Goal: Task Accomplishment & Management: Manage account settings

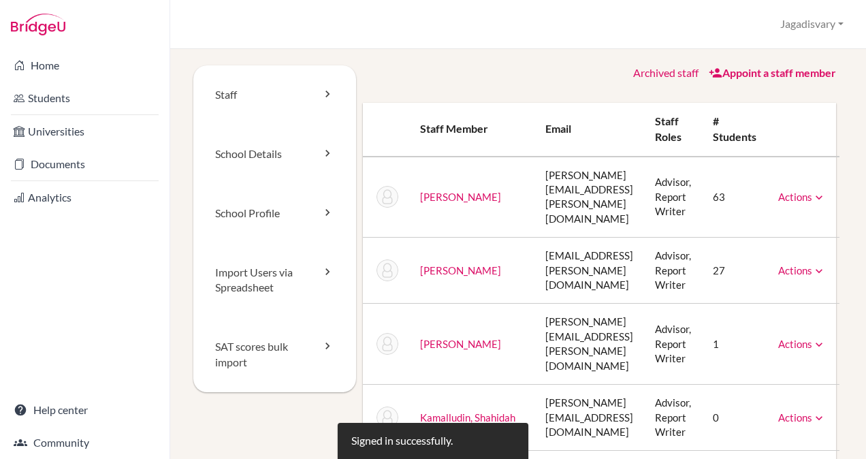
click at [273, 225] on link "School Profile" at bounding box center [274, 213] width 163 height 59
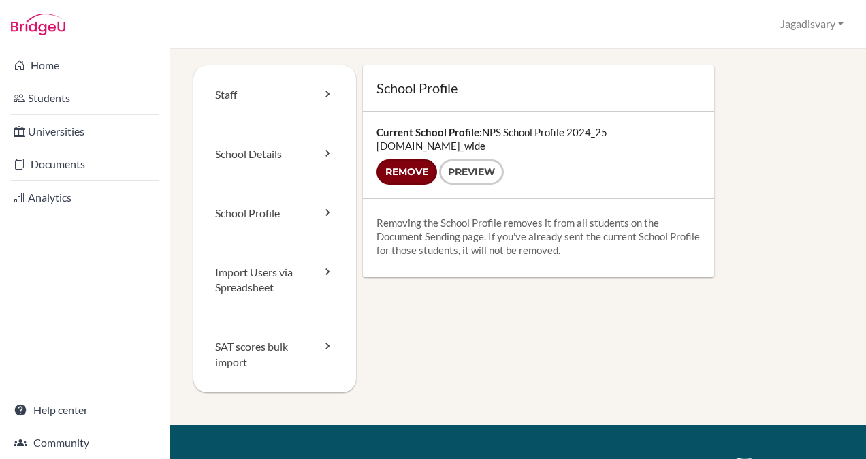
click at [415, 159] on input "Remove" at bounding box center [407, 171] width 61 height 25
click at [399, 159] on input "Remove" at bounding box center [407, 171] width 61 height 25
click at [407, 159] on input "Remove" at bounding box center [407, 171] width 61 height 25
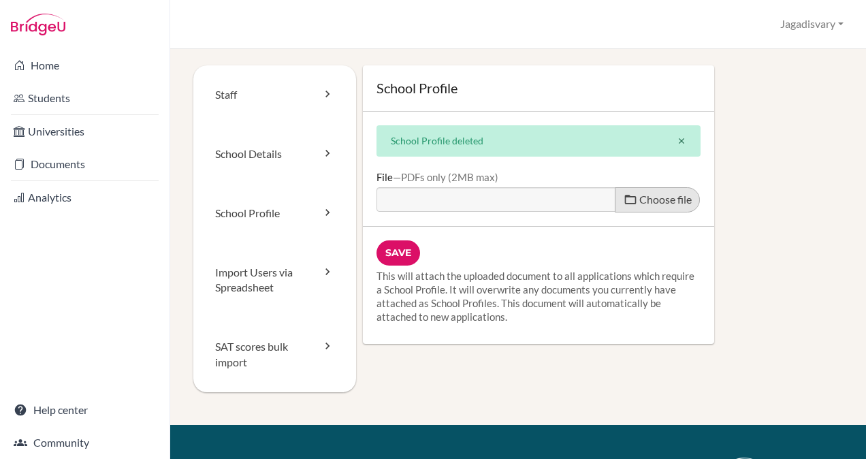
click at [665, 193] on span "Choose file" at bounding box center [665, 199] width 52 height 13
click at [585, 192] on input "Choose file" at bounding box center [481, 195] width 208 height 16
click at [662, 202] on span "Choose file" at bounding box center [665, 199] width 52 height 13
click at [585, 202] on input "Choose file" at bounding box center [481, 195] width 208 height 16
type input "C:\fakepath\NPS School Profile 2025_26.pdf"
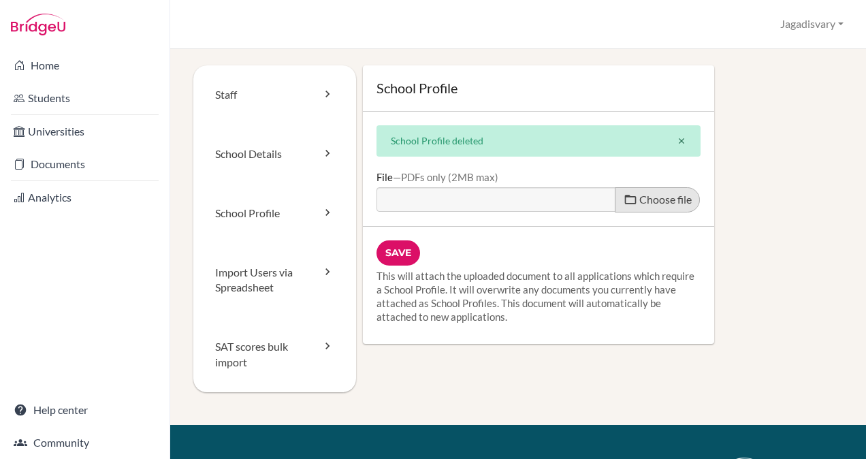
type input "NPS School Profile 2025_26.pdf"
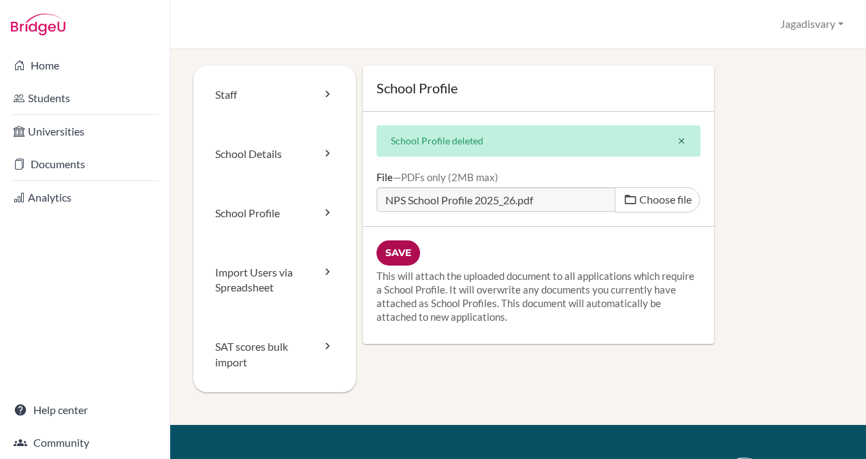
click at [392, 244] on input "Save" at bounding box center [399, 252] width 44 height 25
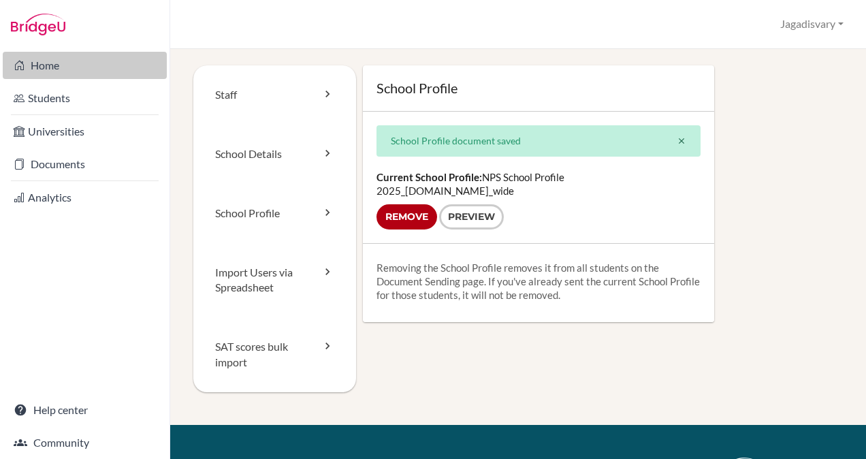
click at [126, 78] on link "Home" at bounding box center [85, 65] width 164 height 27
